Goal: Check status: Check status

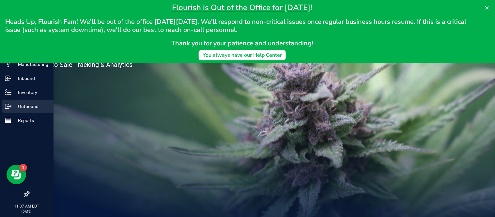
click at [28, 108] on p "Outbound" at bounding box center [30, 106] width 39 height 8
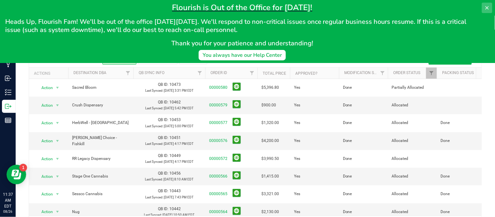
click at [487, 5] on icon at bounding box center [486, 7] width 5 height 5
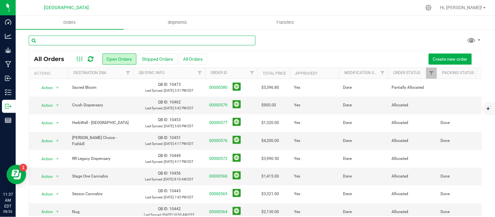
click at [141, 43] on input "text" at bounding box center [142, 41] width 227 height 10
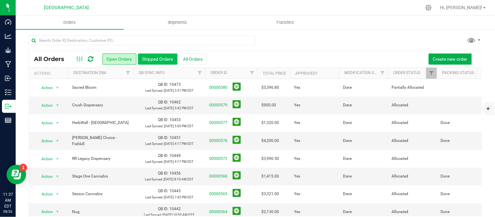
click at [159, 57] on button "Shipped Orders" at bounding box center [157, 58] width 39 height 11
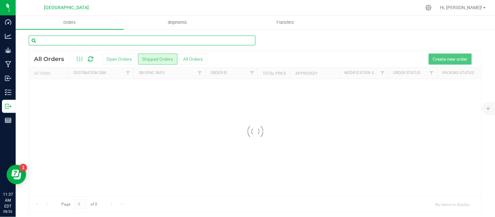
click at [167, 38] on input "text" at bounding box center [142, 41] width 227 height 10
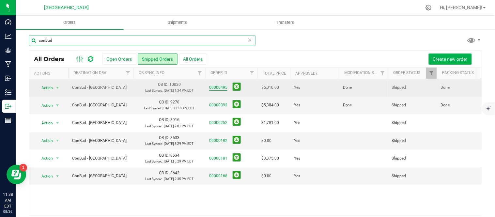
type input "conbud"
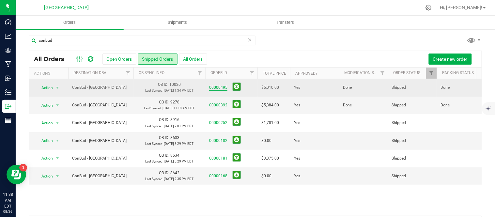
click at [223, 91] on link "00000495" at bounding box center [218, 87] width 18 height 6
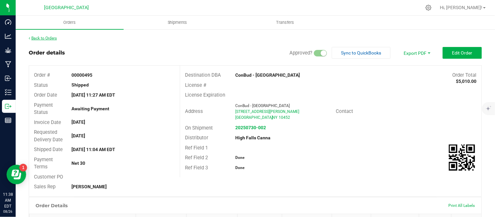
click at [35, 39] on link "Back to Orders" at bounding box center [43, 38] width 28 height 5
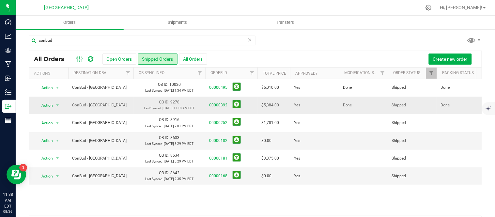
click at [215, 108] on link "00000392" at bounding box center [218, 105] width 18 height 6
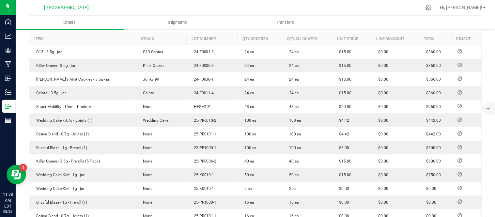
scroll to position [217, 0]
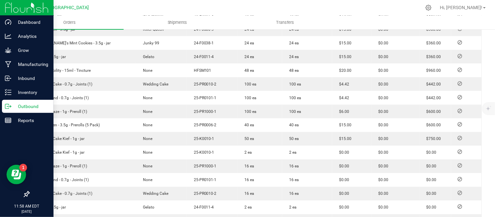
click at [8, 108] on icon at bounding box center [8, 106] width 7 height 7
